Goal: Transaction & Acquisition: Purchase product/service

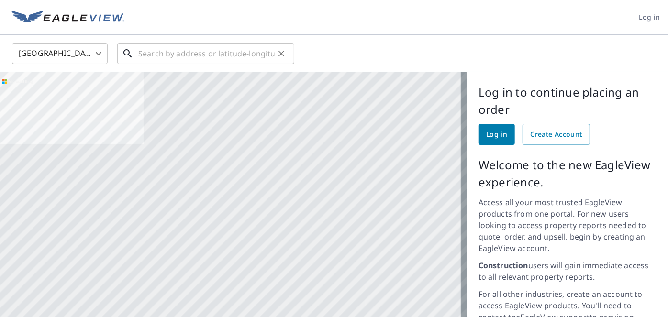
click at [222, 48] on input "text" at bounding box center [206, 53] width 136 height 27
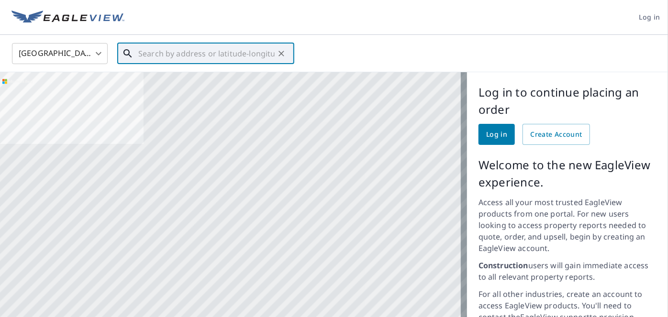
paste input "[STREET_ADDRESS][PERSON_NAME]"
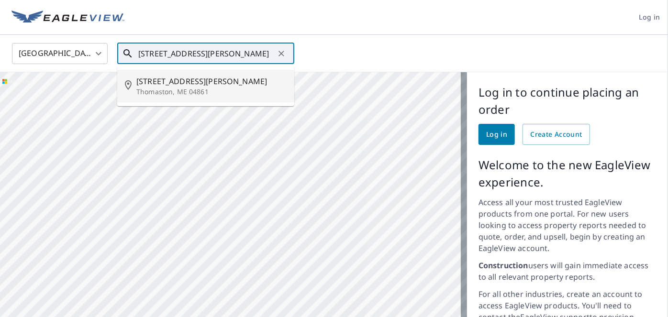
click at [207, 91] on p "Thomaston, ME 04861" at bounding box center [211, 92] width 150 height 10
type input "[STREET_ADDRESS][PERSON_NAME]"
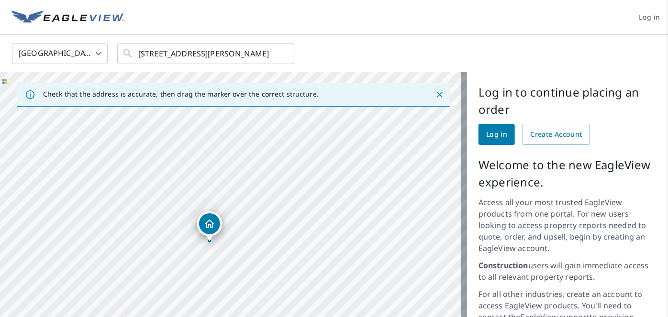
drag, startPoint x: 224, startPoint y: 249, endPoint x: 236, endPoint y: 230, distance: 21.5
click at [233, 235] on div "[STREET_ADDRESS][PERSON_NAME]" at bounding box center [233, 257] width 467 height 371
drag, startPoint x: 280, startPoint y: 204, endPoint x: 519, endPoint y: 7, distance: 309.2
click at [281, 203] on div "[STREET_ADDRESS][PERSON_NAME]" at bounding box center [233, 257] width 467 height 371
drag, startPoint x: 237, startPoint y: 205, endPoint x: 16, endPoint y: 220, distance: 222.2
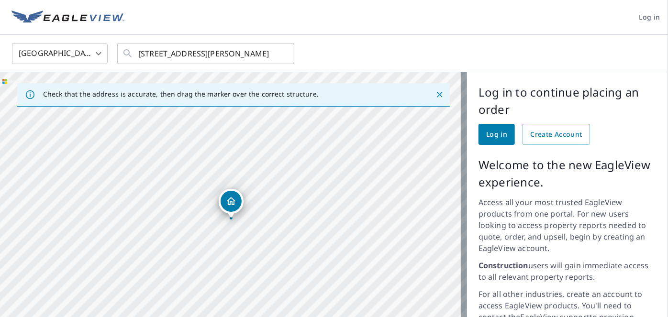
click at [16, 220] on div "[STREET_ADDRESS][PERSON_NAME]" at bounding box center [233, 257] width 467 height 371
drag, startPoint x: 319, startPoint y: 214, endPoint x: 101, endPoint y: 165, distance: 223.2
click at [100, 165] on div "[STREET_ADDRESS][PERSON_NAME]" at bounding box center [233, 257] width 467 height 371
drag, startPoint x: 432, startPoint y: 93, endPoint x: 429, endPoint y: 97, distance: 5.5
click at [437, 93] on icon "Close" at bounding box center [440, 95] width 6 height 6
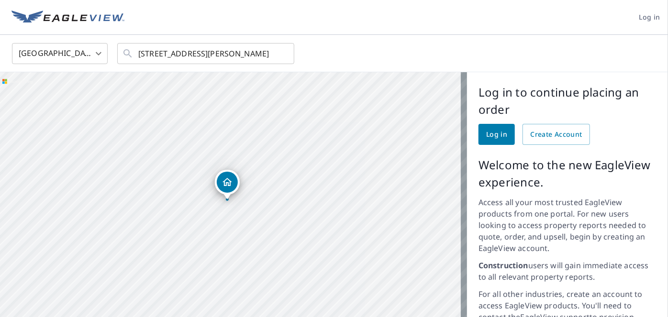
drag, startPoint x: 238, startPoint y: 164, endPoint x: 90, endPoint y: 143, distance: 148.9
click at [123, 133] on div "[STREET_ADDRESS][PERSON_NAME]" at bounding box center [233, 257] width 467 height 371
drag, startPoint x: 170, startPoint y: 184, endPoint x: 130, endPoint y: 203, distance: 43.7
click at [131, 201] on div "[STREET_ADDRESS][PERSON_NAME]" at bounding box center [233, 257] width 467 height 371
drag, startPoint x: 366, startPoint y: 197, endPoint x: 286, endPoint y: 218, distance: 82.6
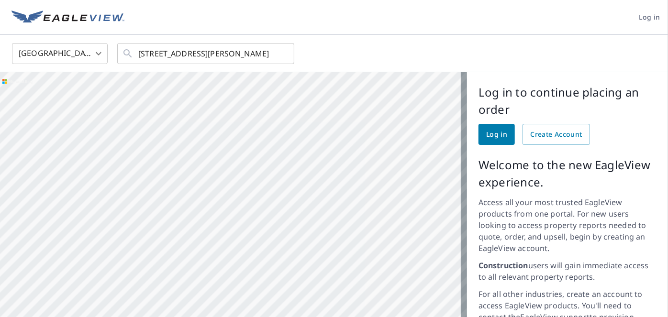
click at [282, 220] on div "[STREET_ADDRESS][PERSON_NAME]" at bounding box center [233, 257] width 467 height 371
click at [349, 148] on div "[STREET_ADDRESS][PERSON_NAME]" at bounding box center [233, 257] width 467 height 371
